Goal: Find specific page/section: Find specific page/section

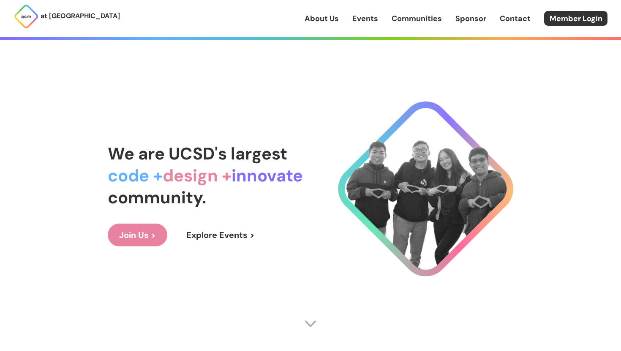
click at [353, 15] on link "Events" at bounding box center [365, 18] width 26 height 11
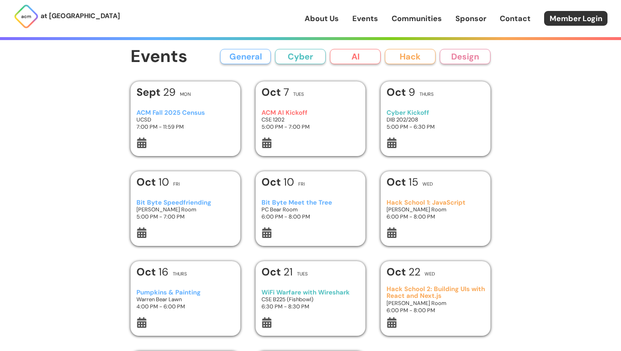
click at [276, 115] on h3 "ACM AI Kickoff" at bounding box center [310, 112] width 98 height 7
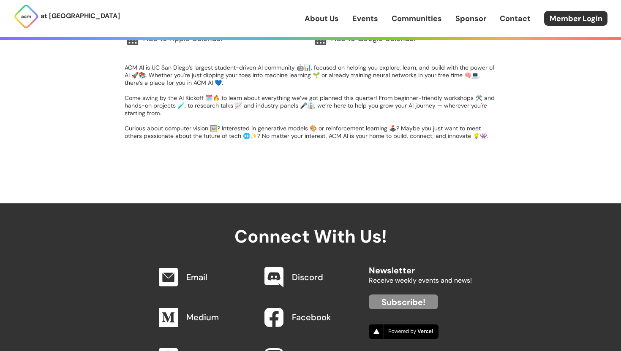
scroll to position [421, 0]
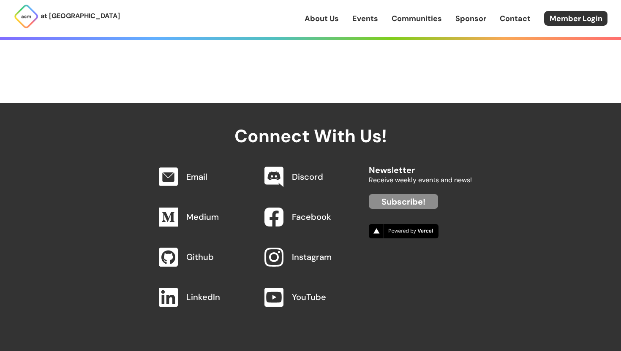
click at [291, 185] on div "Discord" at bounding box center [307, 177] width 101 height 32
click at [291, 183] on div "Discord" at bounding box center [307, 177] width 101 height 32
click at [292, 177] on link "Discord" at bounding box center [307, 176] width 31 height 11
